Goal: Information Seeking & Learning: Learn about a topic

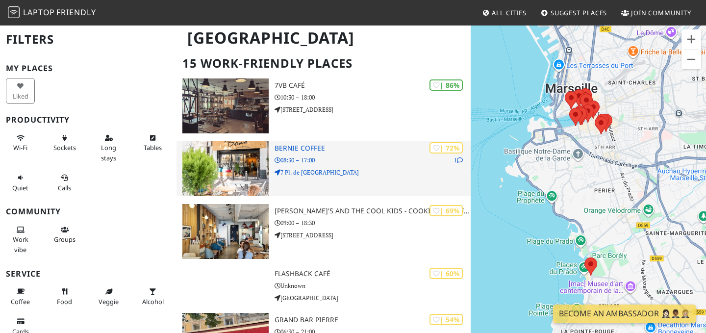
scroll to position [70, 0]
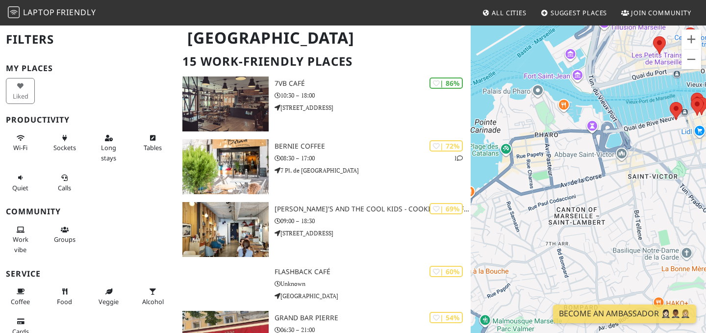
drag, startPoint x: 575, startPoint y: 135, endPoint x: 675, endPoint y: 142, distance: 99.3
click at [675, 143] on div at bounding box center [588, 191] width 235 height 333
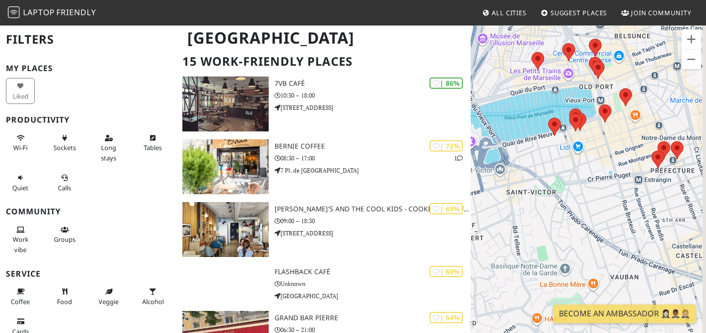
drag, startPoint x: 675, startPoint y: 142, endPoint x: 561, endPoint y: 163, distance: 115.8
click at [561, 163] on div at bounding box center [588, 191] width 235 height 333
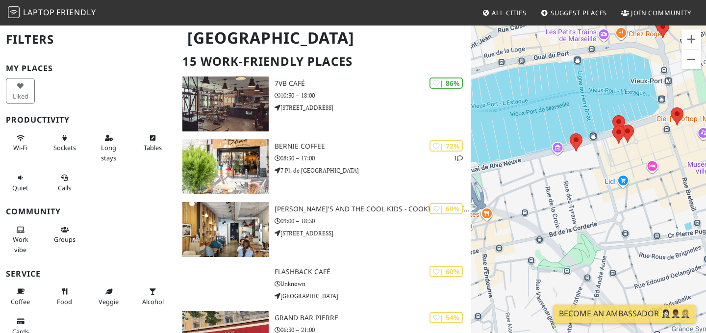
drag, startPoint x: 533, startPoint y: 156, endPoint x: 574, endPoint y: 170, distance: 43.3
click at [574, 170] on div at bounding box center [588, 191] width 235 height 333
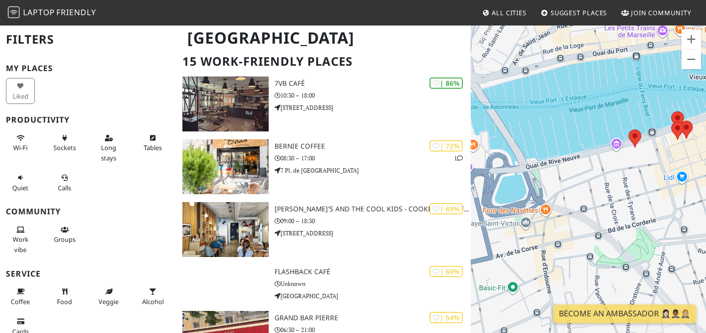
drag, startPoint x: 647, startPoint y: 131, endPoint x: 703, endPoint y: 127, distance: 56.1
click at [703, 127] on div at bounding box center [588, 191] width 235 height 333
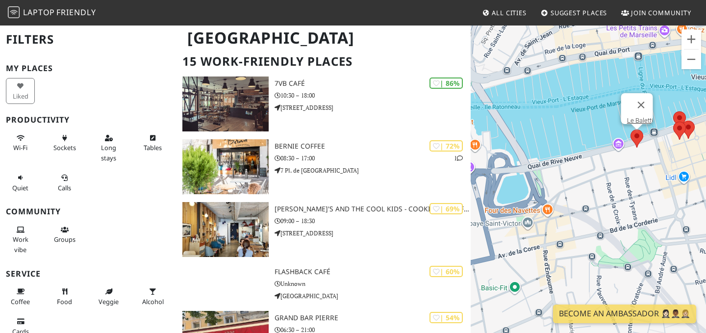
click at [631, 130] on area at bounding box center [631, 130] width 0 height 0
click at [640, 117] on link "Le Baletti" at bounding box center [640, 120] width 26 height 7
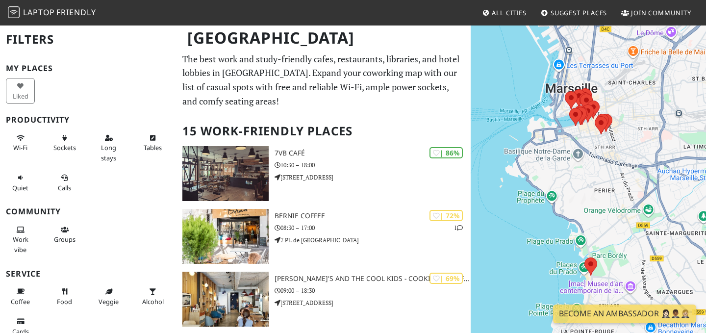
scroll to position [70, 0]
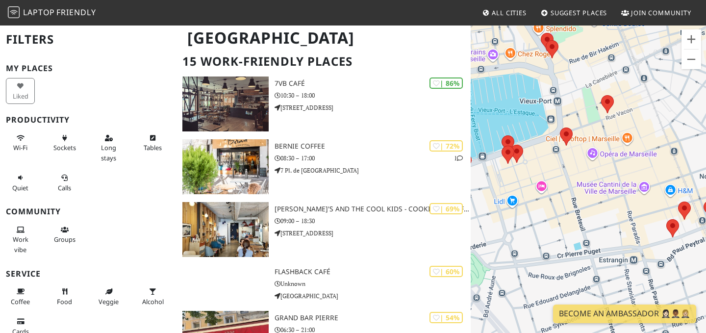
drag, startPoint x: 645, startPoint y: 68, endPoint x: 614, endPoint y: 128, distance: 67.6
click at [614, 128] on div at bounding box center [588, 191] width 235 height 333
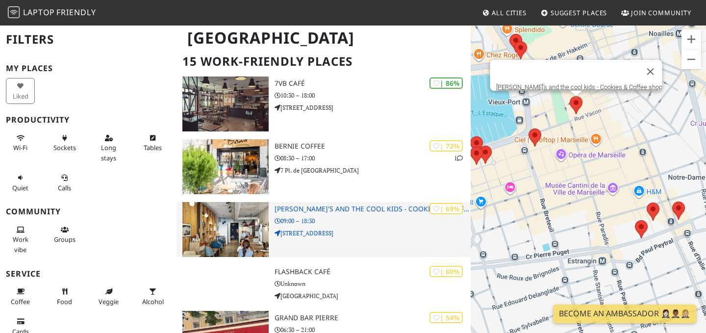
click at [366, 206] on h3 "[PERSON_NAME]'s and the cool kids - Cookies & Coffee shop" at bounding box center [373, 209] width 196 height 8
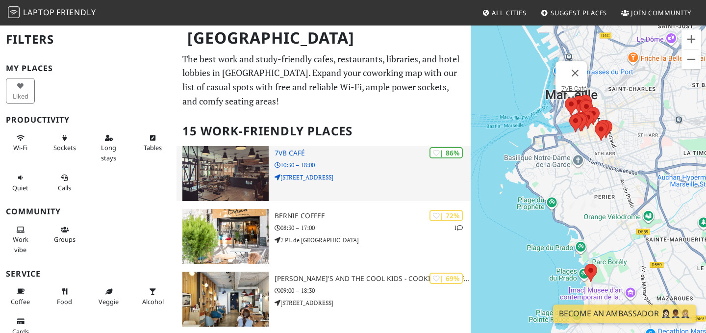
click at [357, 165] on p "10:30 – 18:00" at bounding box center [373, 164] width 196 height 9
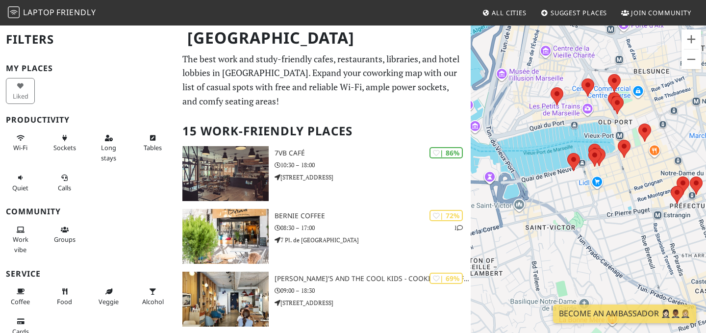
drag, startPoint x: 550, startPoint y: 109, endPoint x: 634, endPoint y: 167, distance: 101.5
click at [634, 167] on div at bounding box center [588, 191] width 235 height 333
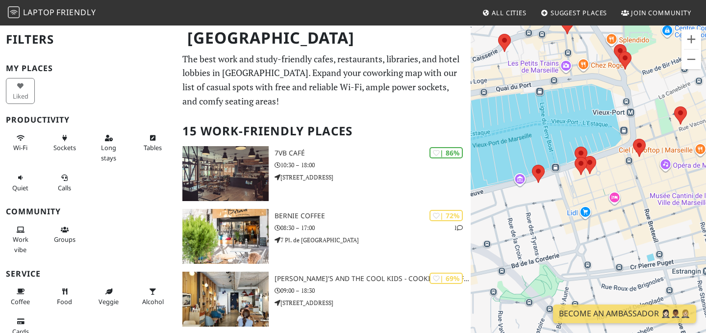
drag, startPoint x: 559, startPoint y: 167, endPoint x: 649, endPoint y: 164, distance: 90.3
click at [649, 164] on div at bounding box center [588, 191] width 235 height 333
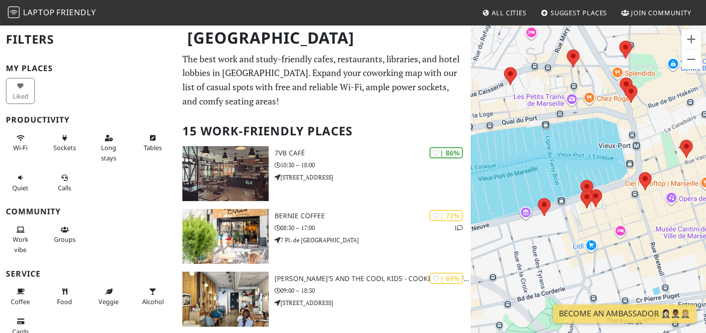
drag, startPoint x: 558, startPoint y: 215, endPoint x: 563, endPoint y: 250, distance: 35.2
click at [563, 250] on div at bounding box center [588, 191] width 235 height 333
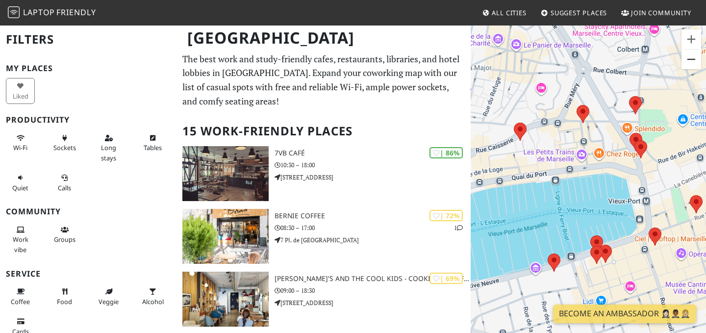
click at [696, 61] on button "Zoom out" at bounding box center [692, 60] width 20 height 20
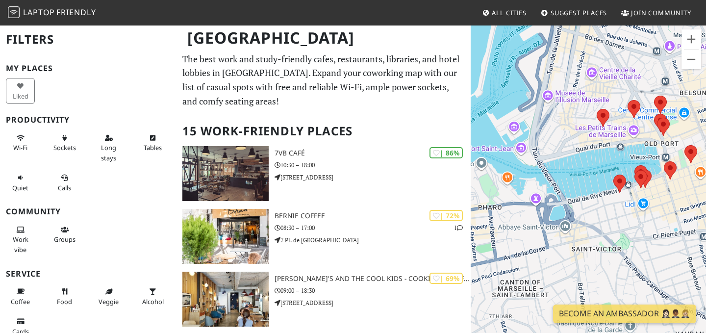
drag, startPoint x: 571, startPoint y: 133, endPoint x: 621, endPoint y: 92, distance: 64.8
click at [621, 92] on div at bounding box center [588, 191] width 235 height 333
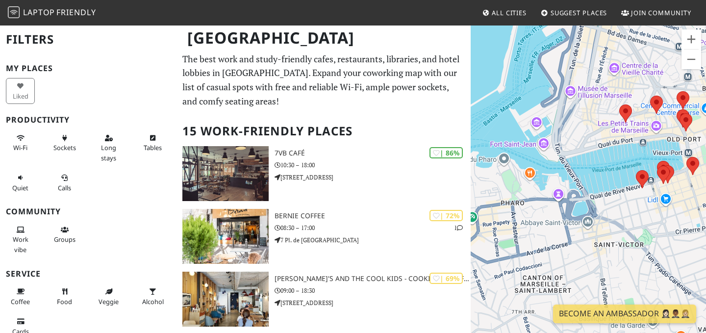
drag, startPoint x: 612, startPoint y: 100, endPoint x: 635, endPoint y: 94, distance: 24.2
click at [635, 94] on div at bounding box center [588, 191] width 235 height 333
click at [620, 104] on area at bounding box center [620, 104] width 0 height 0
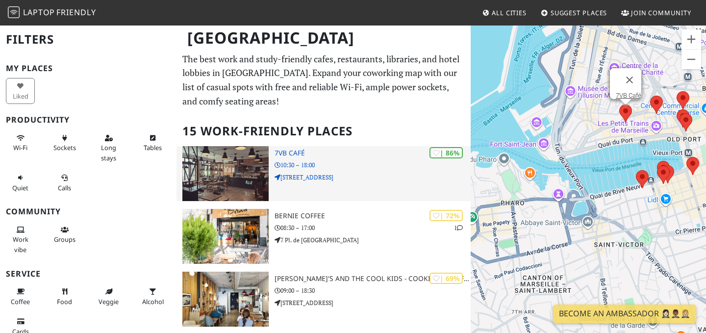
click at [302, 153] on h3 "7VB Café" at bounding box center [373, 153] width 196 height 8
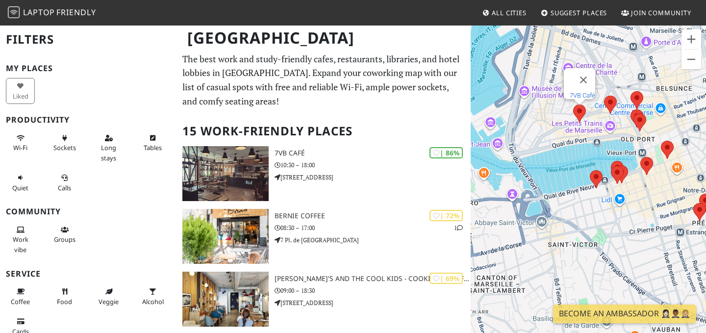
click at [579, 92] on link "7VB Café" at bounding box center [583, 95] width 26 height 7
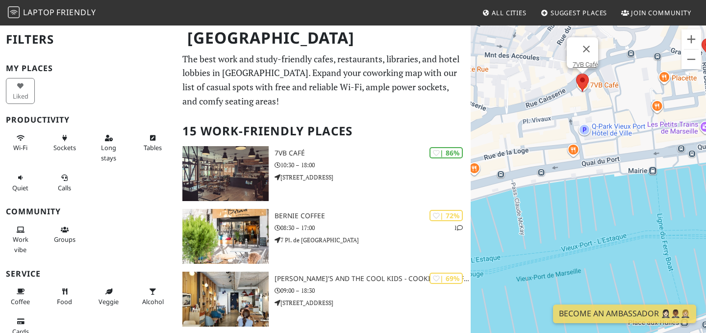
drag, startPoint x: 584, startPoint y: 102, endPoint x: 615, endPoint y: 95, distance: 31.7
click at [615, 95] on div "7VB Café" at bounding box center [588, 191] width 235 height 333
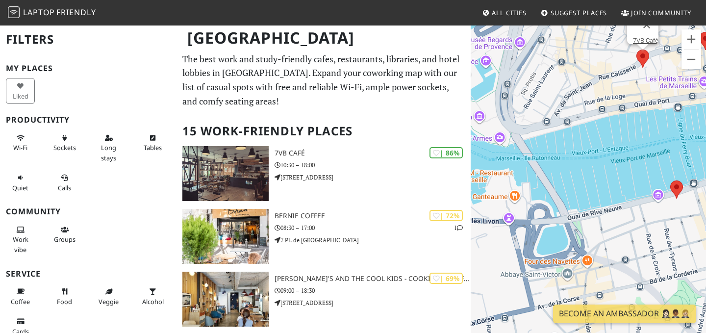
drag, startPoint x: 597, startPoint y: 107, endPoint x: 628, endPoint y: 83, distance: 39.2
click at [628, 83] on div "7VB Café" at bounding box center [588, 191] width 235 height 333
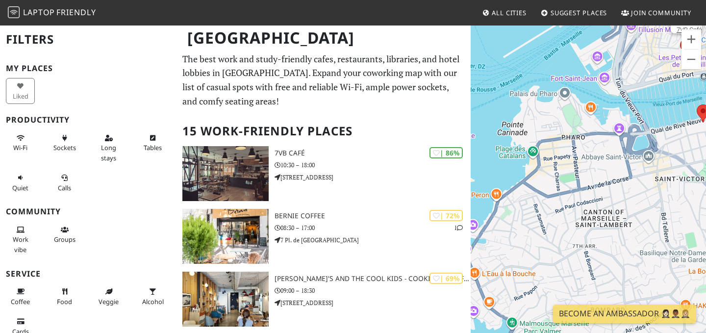
drag, startPoint x: 622, startPoint y: 116, endPoint x: 675, endPoint y: 97, distance: 55.9
click at [675, 97] on div "7VB Café" at bounding box center [588, 191] width 235 height 333
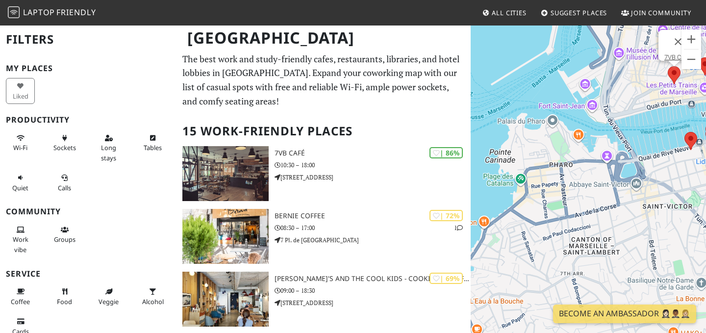
drag, startPoint x: 556, startPoint y: 122, endPoint x: 544, endPoint y: 151, distance: 31.4
click at [544, 151] on div "7VB Café" at bounding box center [588, 191] width 235 height 333
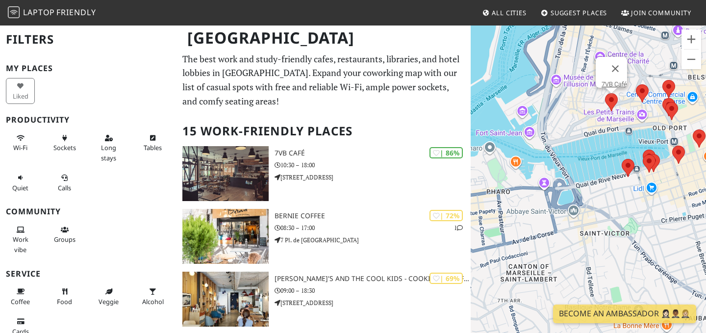
drag, startPoint x: 575, startPoint y: 144, endPoint x: 511, endPoint y: 171, distance: 69.7
click at [511, 171] on div "7VB Café" at bounding box center [588, 191] width 235 height 333
